Goal: Find specific page/section: Find specific page/section

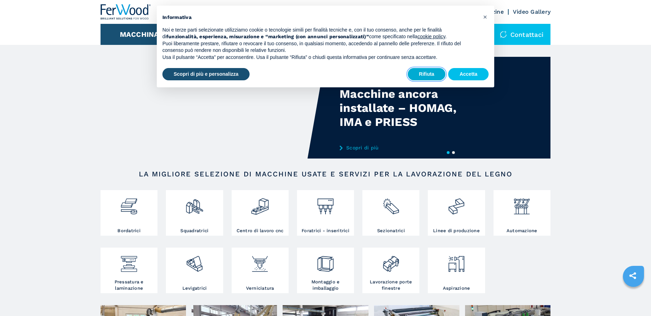
click at [427, 73] on button "Rifiuta" at bounding box center [426, 74] width 38 height 13
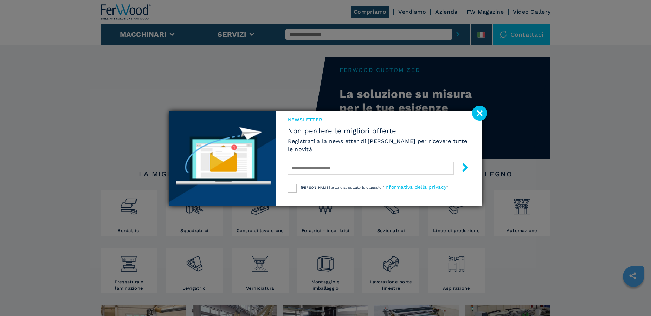
click at [329, 33] on div "NEWSLETTER Non perdere le migliori offerte Registrati alla newsletter di [PERSO…" at bounding box center [325, 158] width 651 height 316
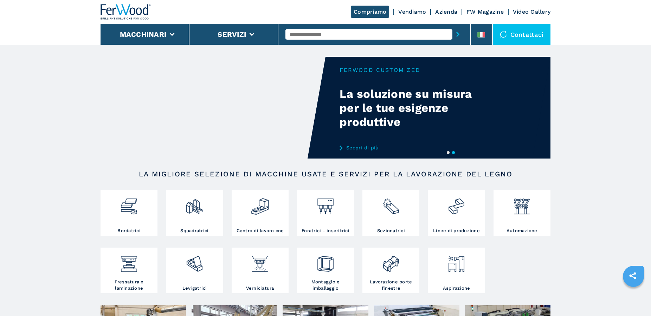
click at [336, 38] on input "text" at bounding box center [368, 34] width 167 height 11
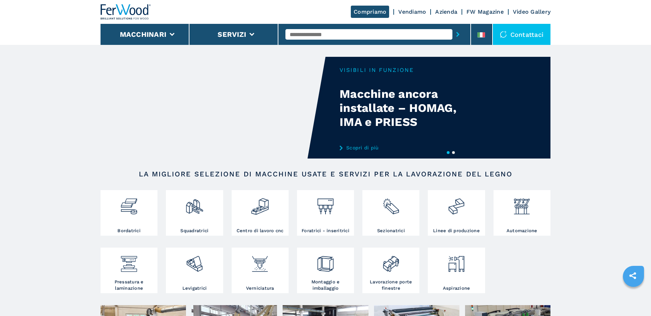
type input "*"
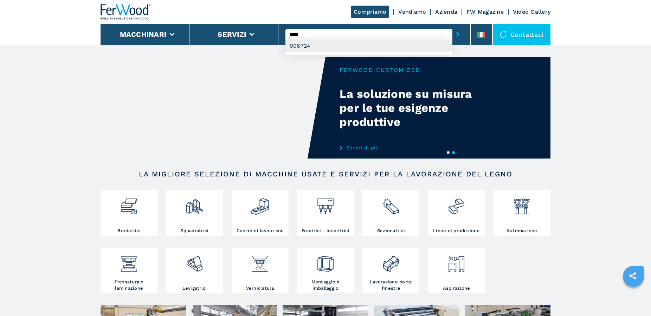
click at [301, 47] on div "006724" at bounding box center [368, 46] width 167 height 13
type input "******"
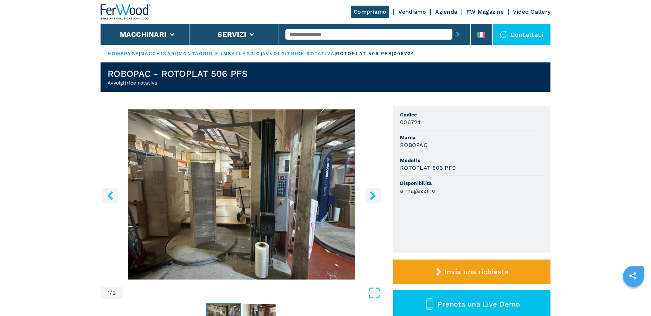
scroll to position [36, 0]
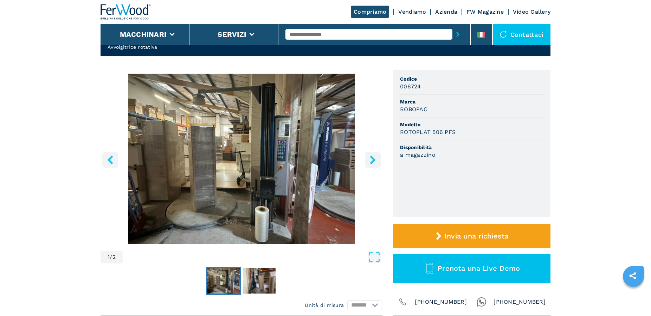
click at [371, 160] on icon "right-button" at bounding box center [372, 160] width 9 height 9
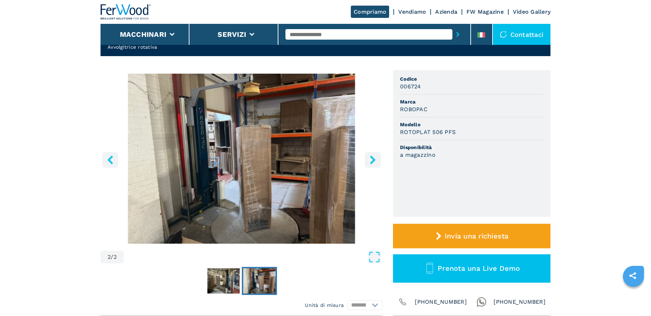
click at [371, 160] on icon "right-button" at bounding box center [372, 160] width 9 height 9
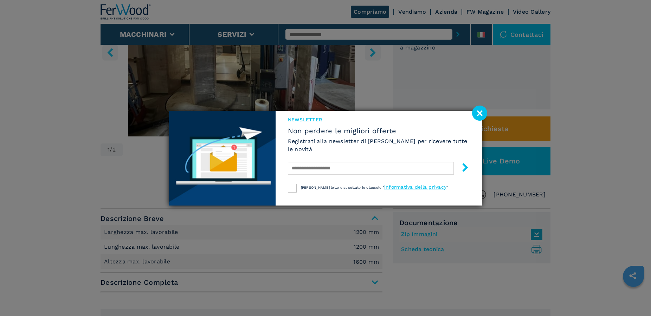
scroll to position [179, 0]
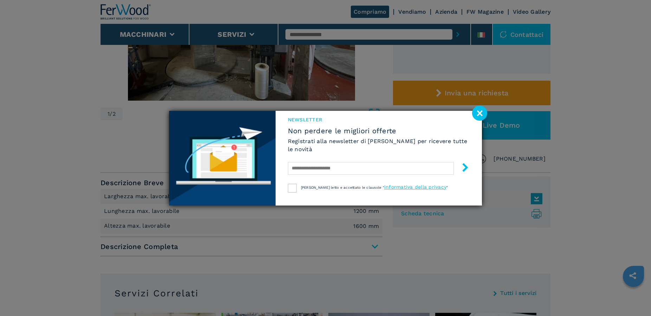
click at [481, 115] on image at bounding box center [479, 113] width 15 height 15
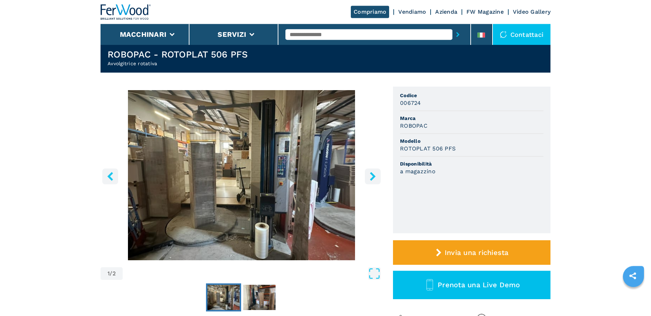
scroll to position [36, 0]
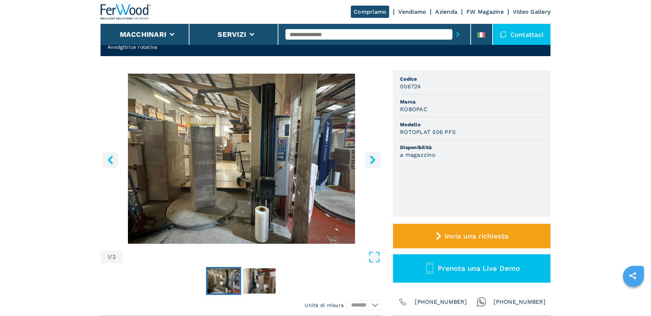
click at [370, 161] on icon "right-button" at bounding box center [372, 160] width 9 height 9
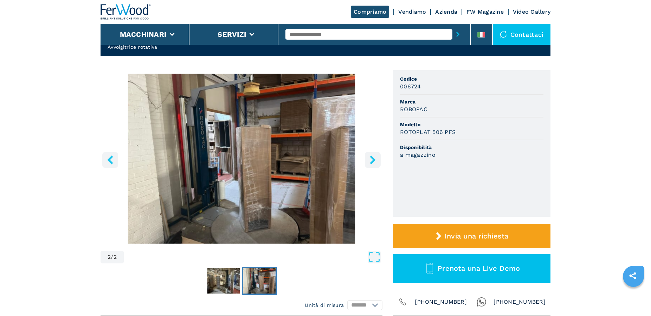
click at [371, 162] on icon "right-button" at bounding box center [372, 160] width 9 height 9
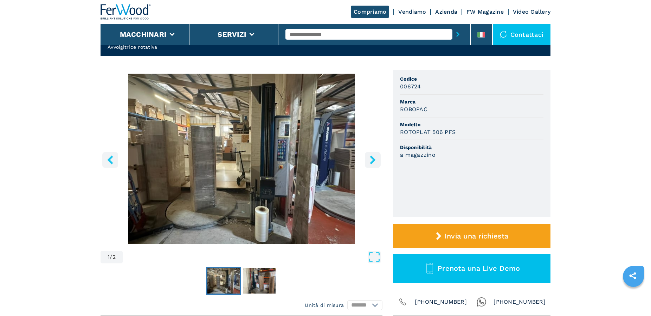
click at [374, 163] on icon "right-button" at bounding box center [372, 160] width 9 height 9
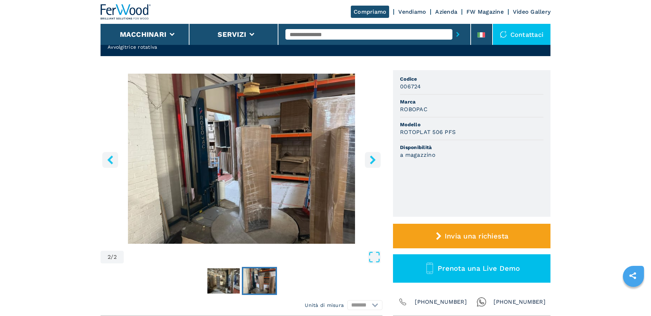
click at [375, 163] on icon "right-button" at bounding box center [372, 160] width 9 height 9
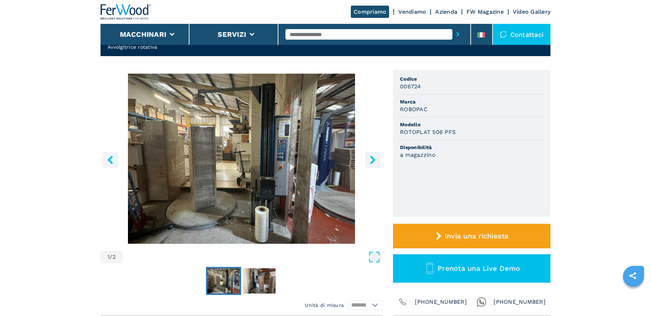
click at [374, 162] on icon "right-button" at bounding box center [373, 160] width 6 height 9
